Goal: Task Accomplishment & Management: Manage account settings

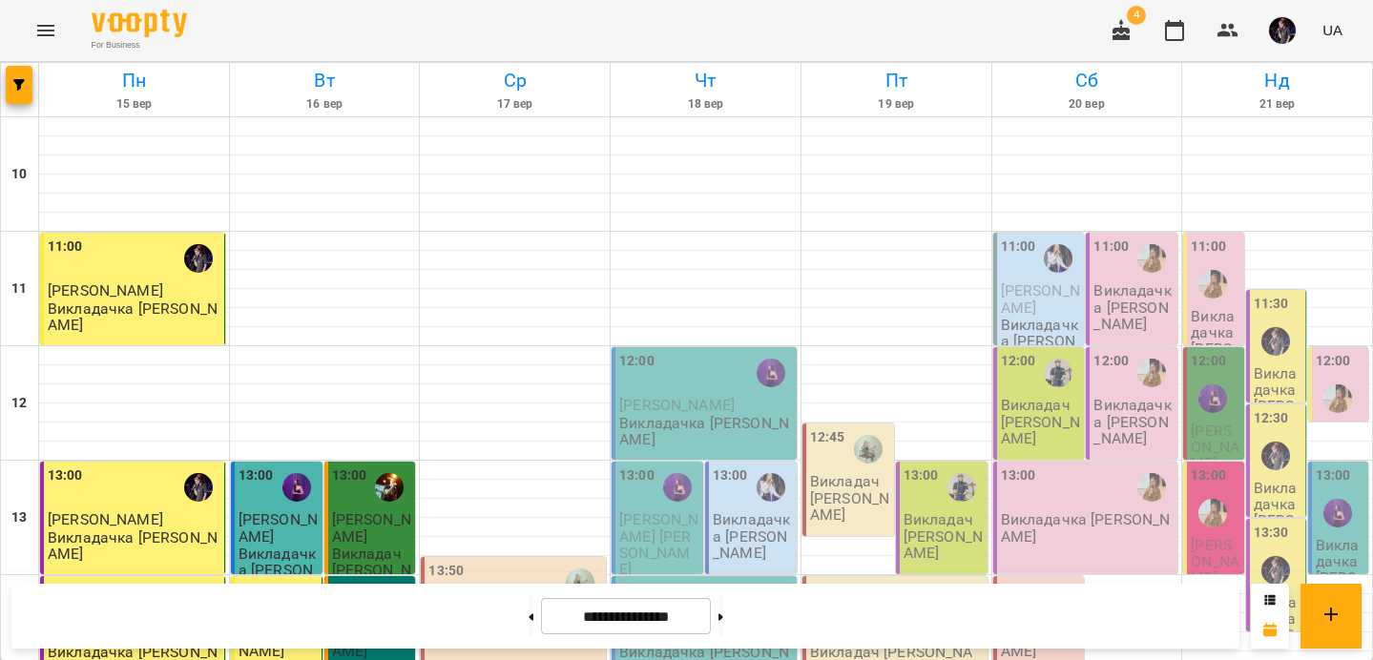
scroll to position [497, 0]
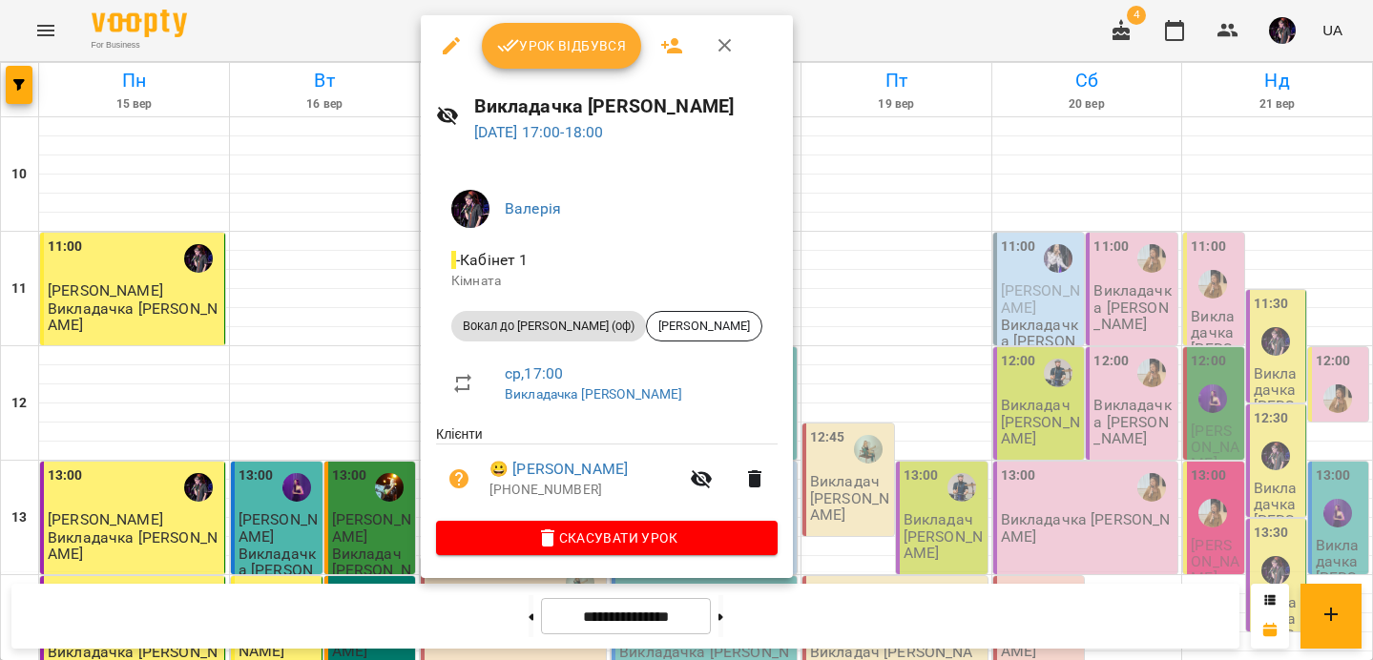
click at [556, 50] on span "Урок відбувся" at bounding box center [562, 45] width 130 height 23
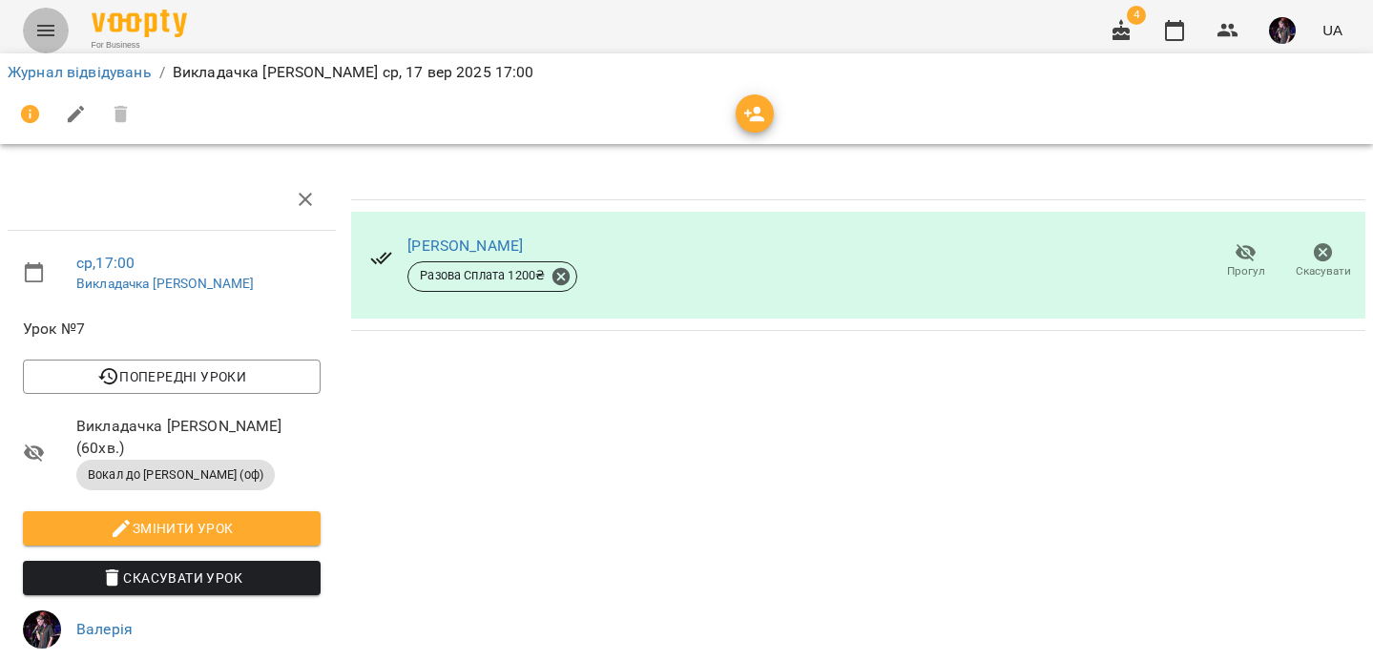
click at [42, 30] on icon "Menu" at bounding box center [45, 30] width 17 height 11
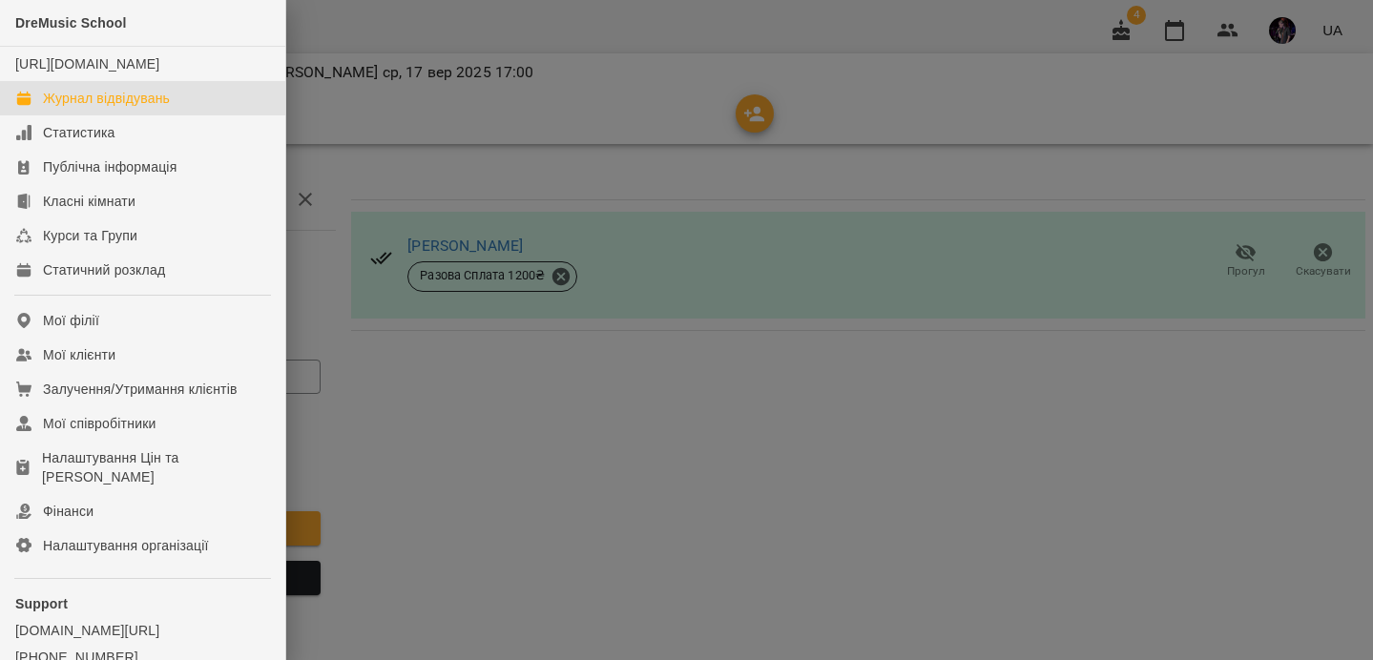
click at [93, 108] on div "Журнал відвідувань" at bounding box center [106, 98] width 127 height 19
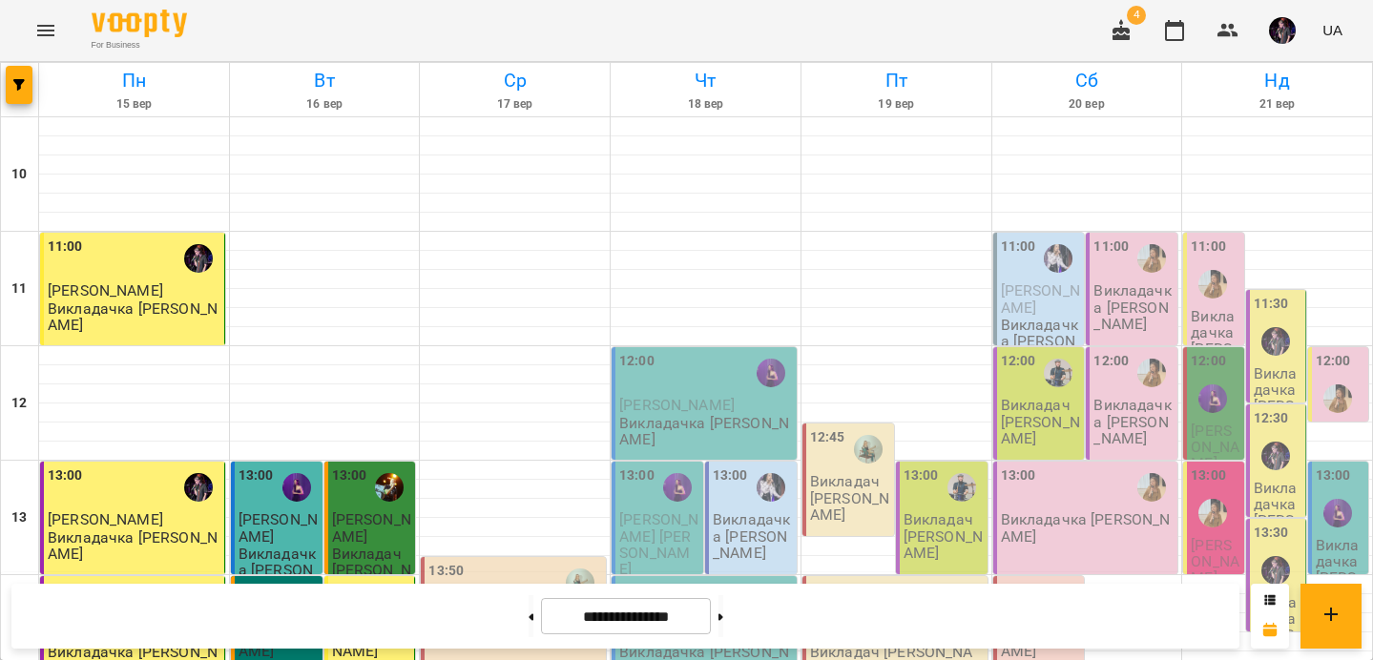
scroll to position [650, 0]
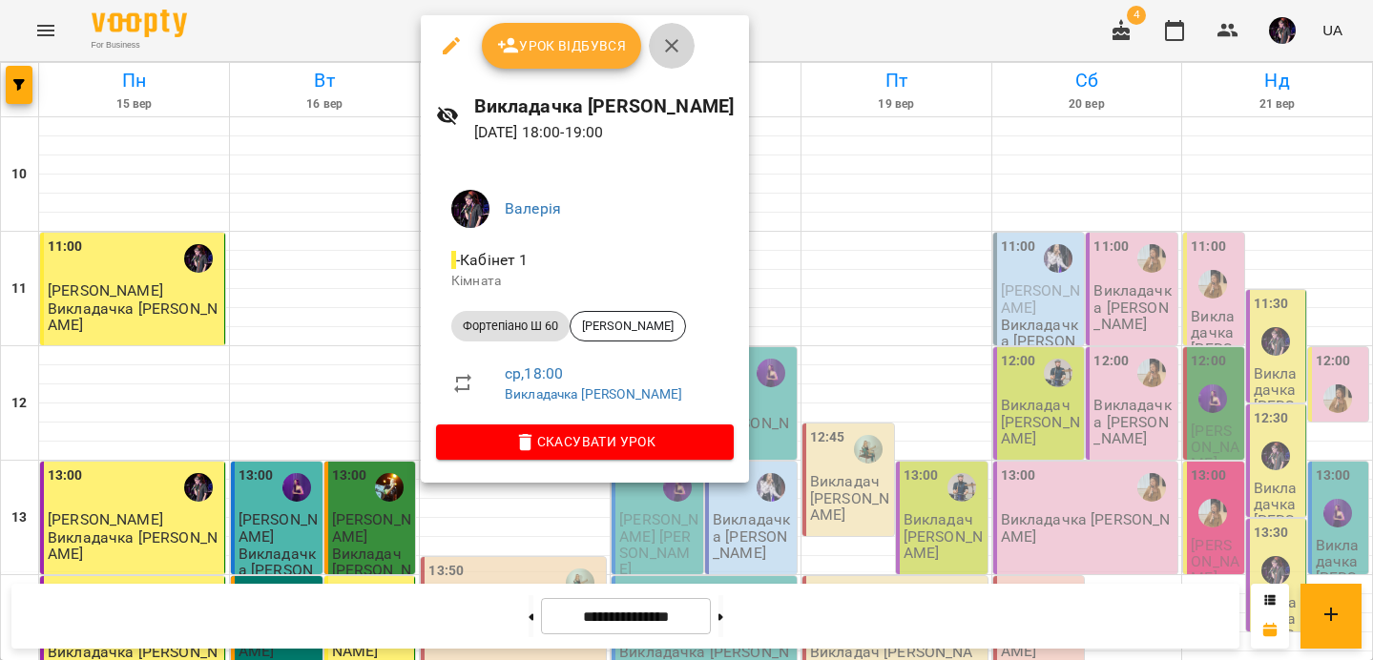
click at [673, 45] on icon "button" at bounding box center [671, 45] width 23 height 23
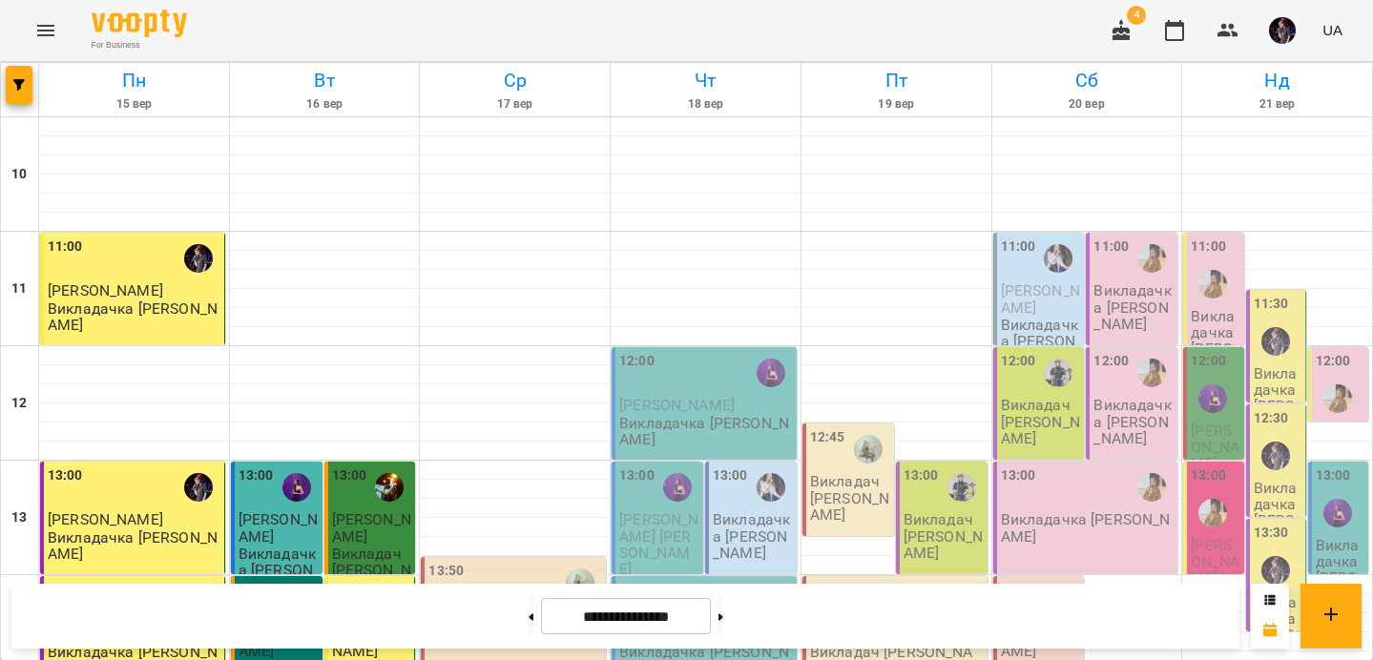
scroll to position [813, 0]
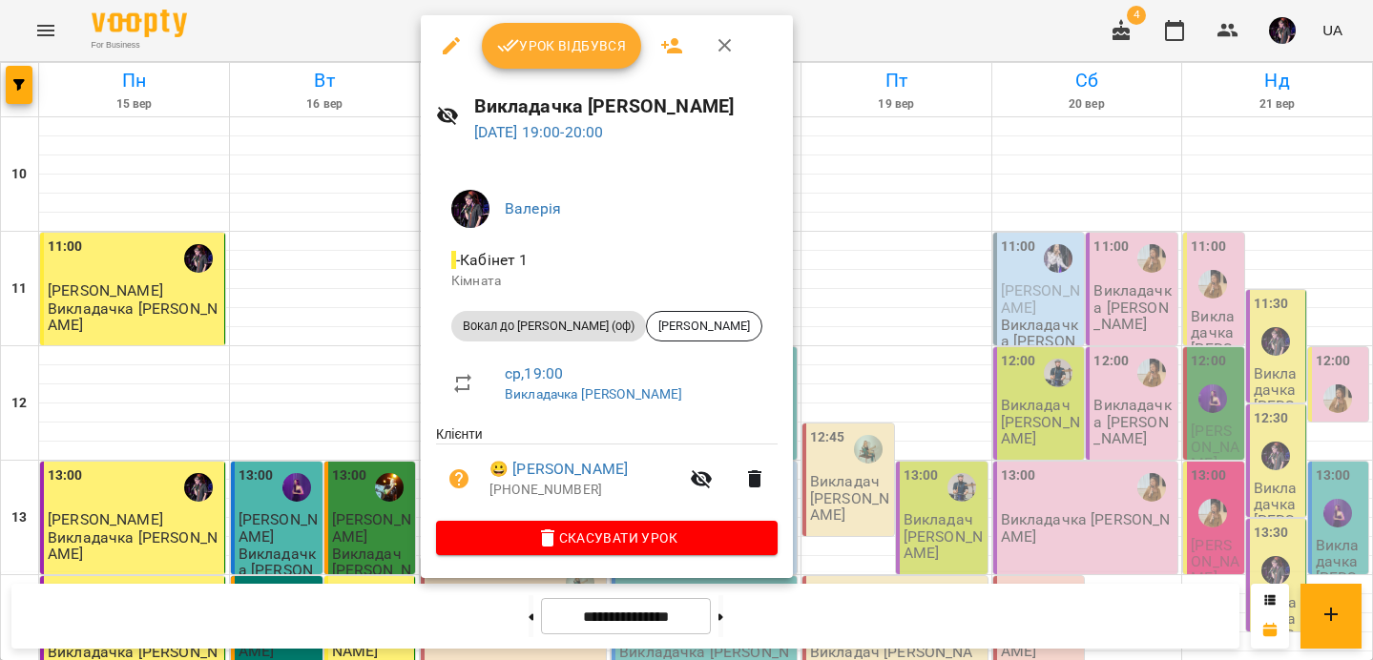
click at [724, 42] on icon "button" at bounding box center [725, 45] width 23 height 23
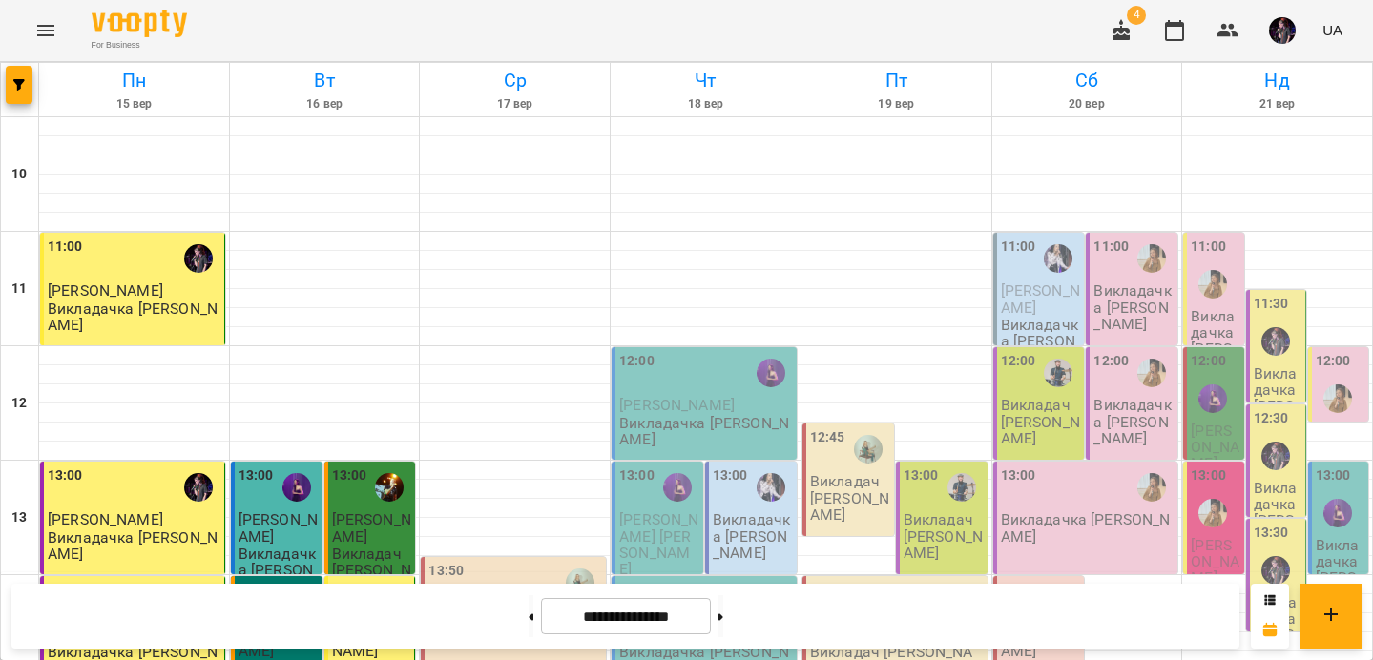
scroll to position [0, 0]
